Goal: Answer question/provide support

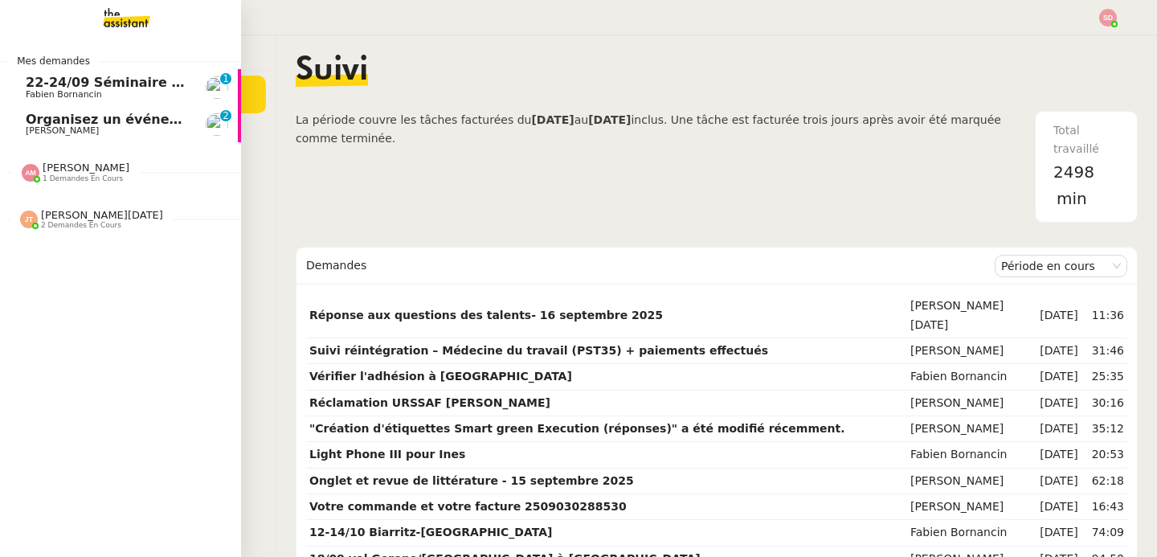
click at [72, 127] on span "[PERSON_NAME]" at bounding box center [62, 130] width 73 height 10
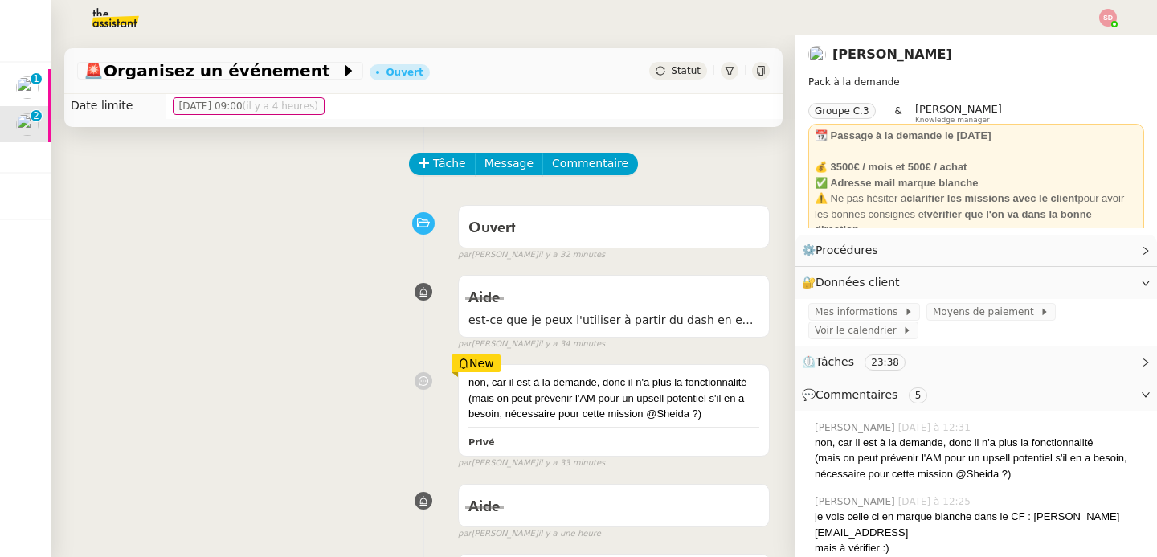
scroll to position [28, 0]
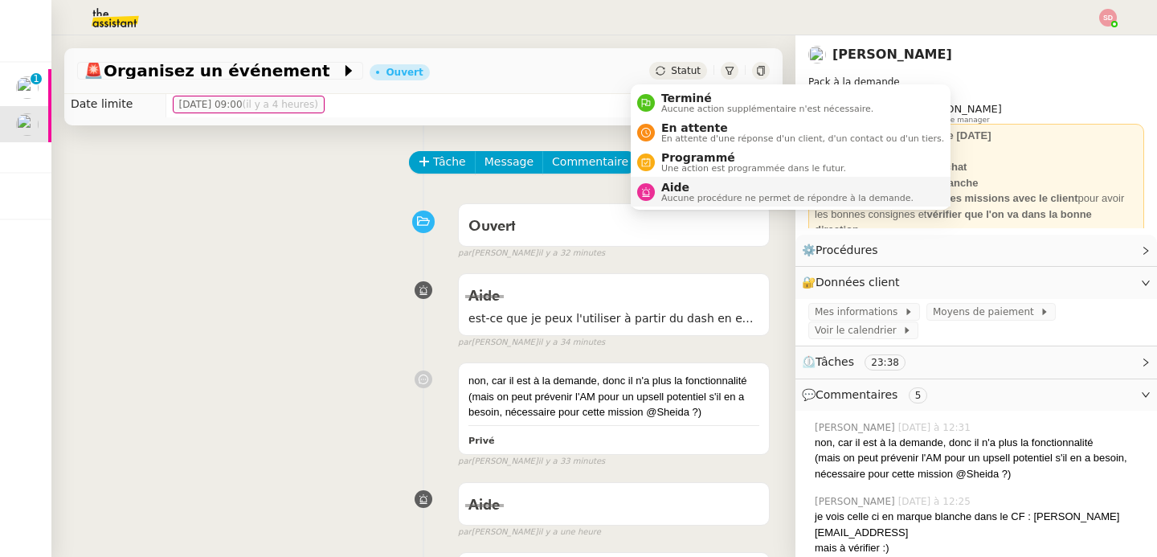
click at [657, 190] on div "Aide Aucune procédure ne permet de répondre à la demande." at bounding box center [784, 192] width 259 height 22
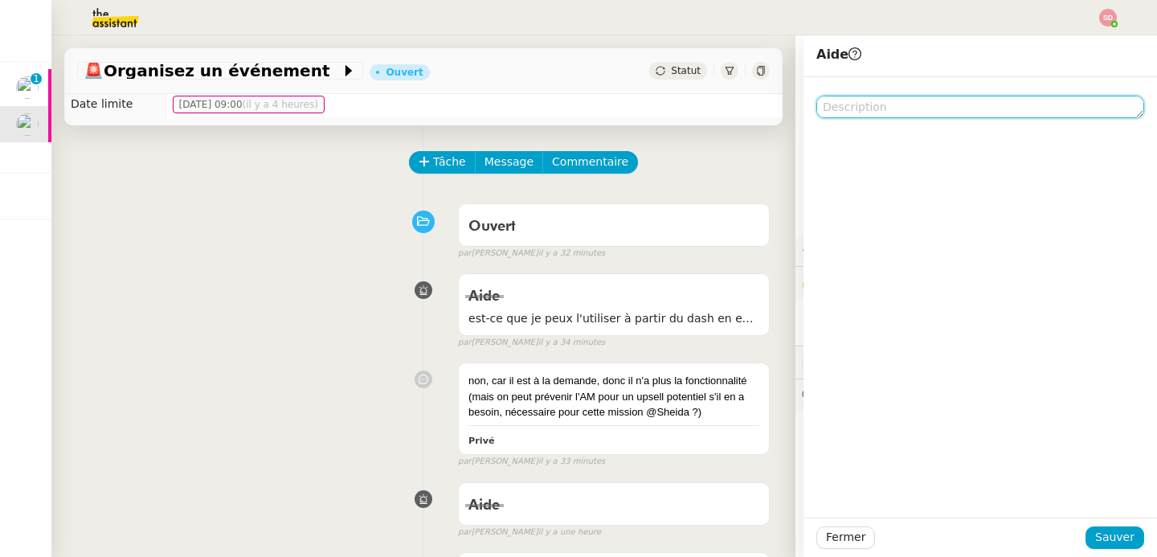
click at [905, 117] on textarea at bounding box center [980, 107] width 328 height 22
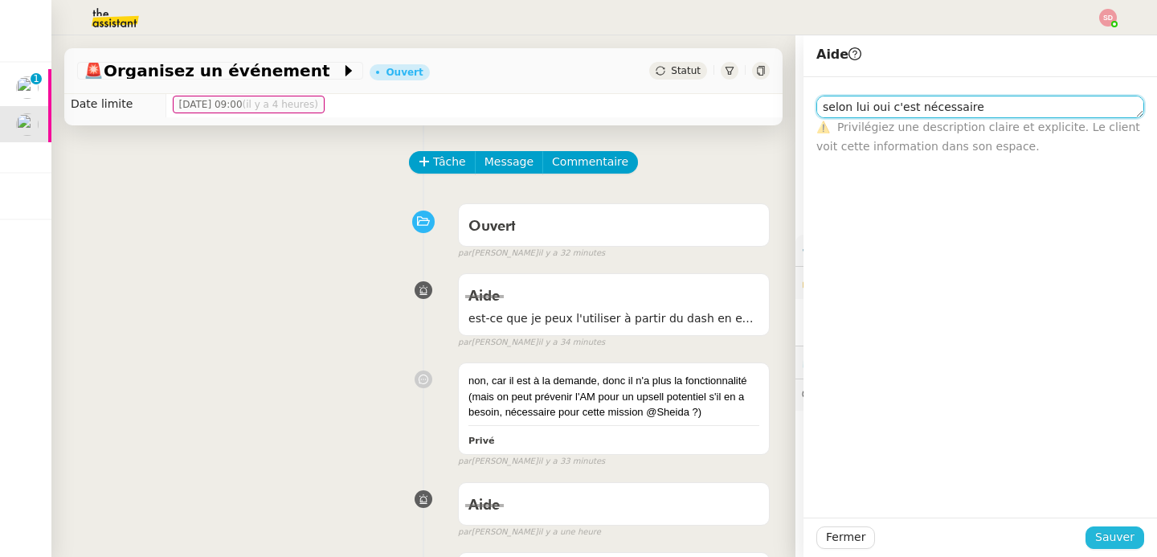
type textarea "selon lui oui c'est nécessaire"
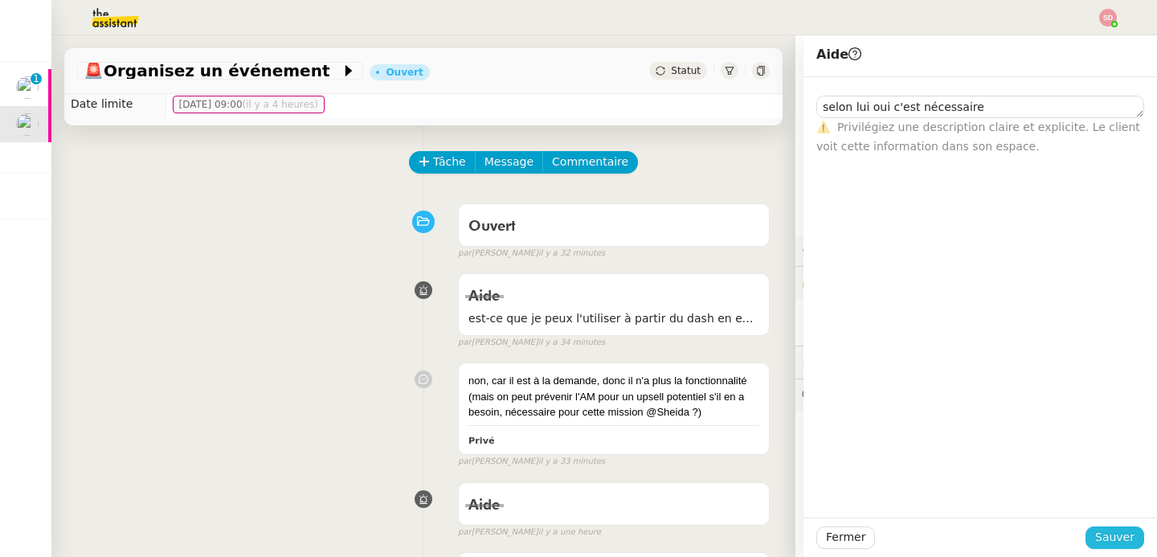
click at [1102, 535] on span "Sauver" at bounding box center [1114, 537] width 39 height 18
